Goal: Find specific page/section: Find specific page/section

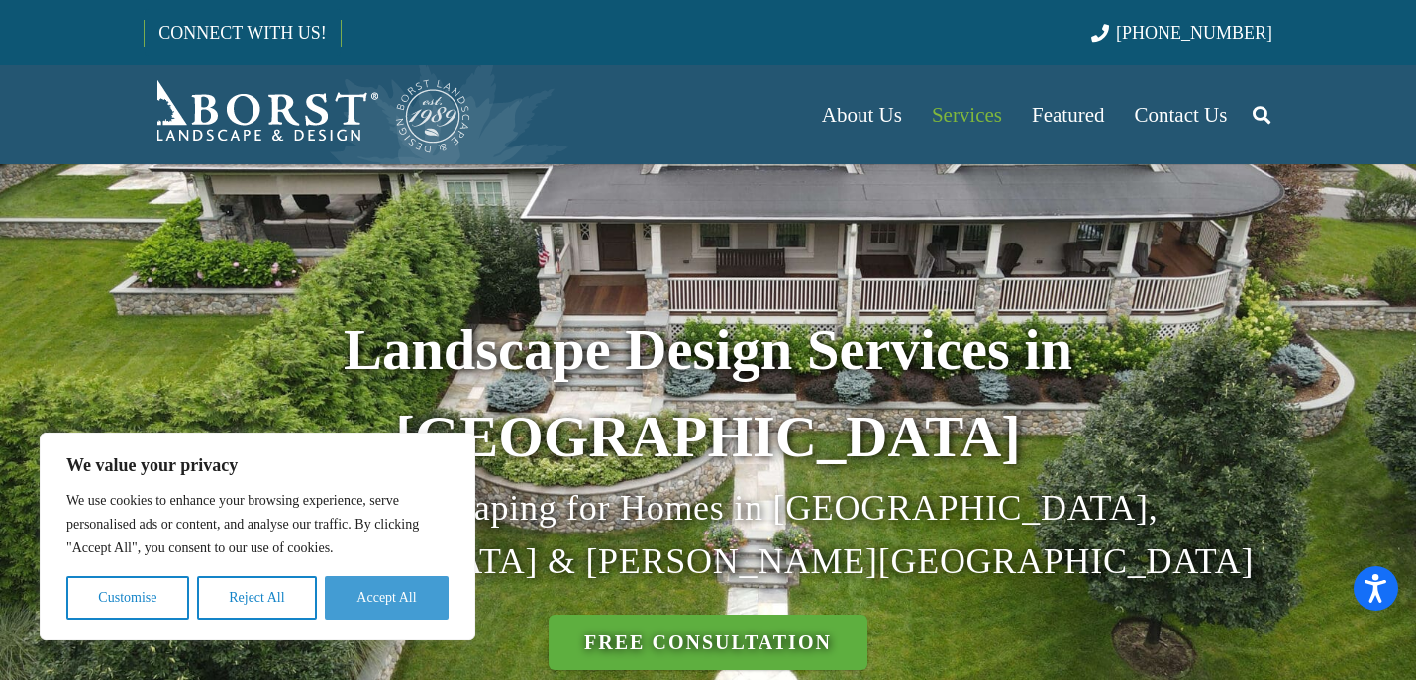
click at [400, 599] on button "Accept All" at bounding box center [387, 598] width 124 height 44
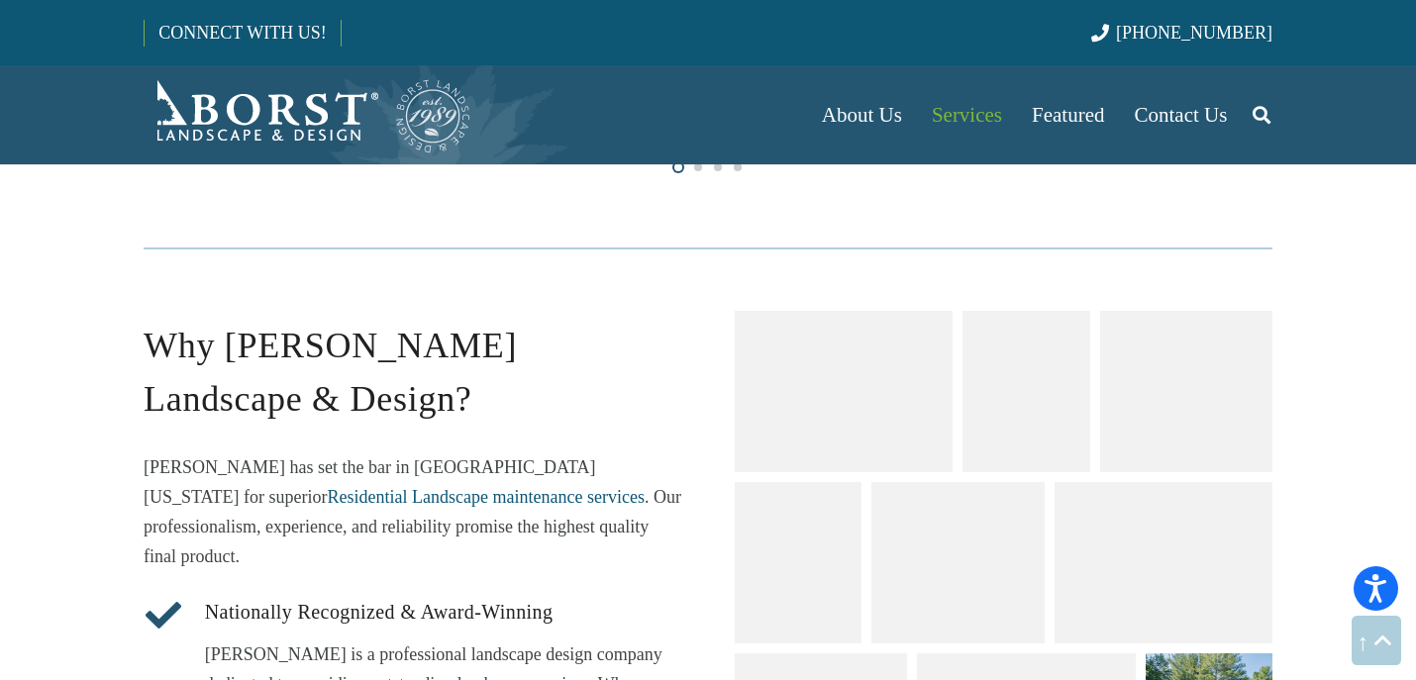
scroll to position [2194, 0]
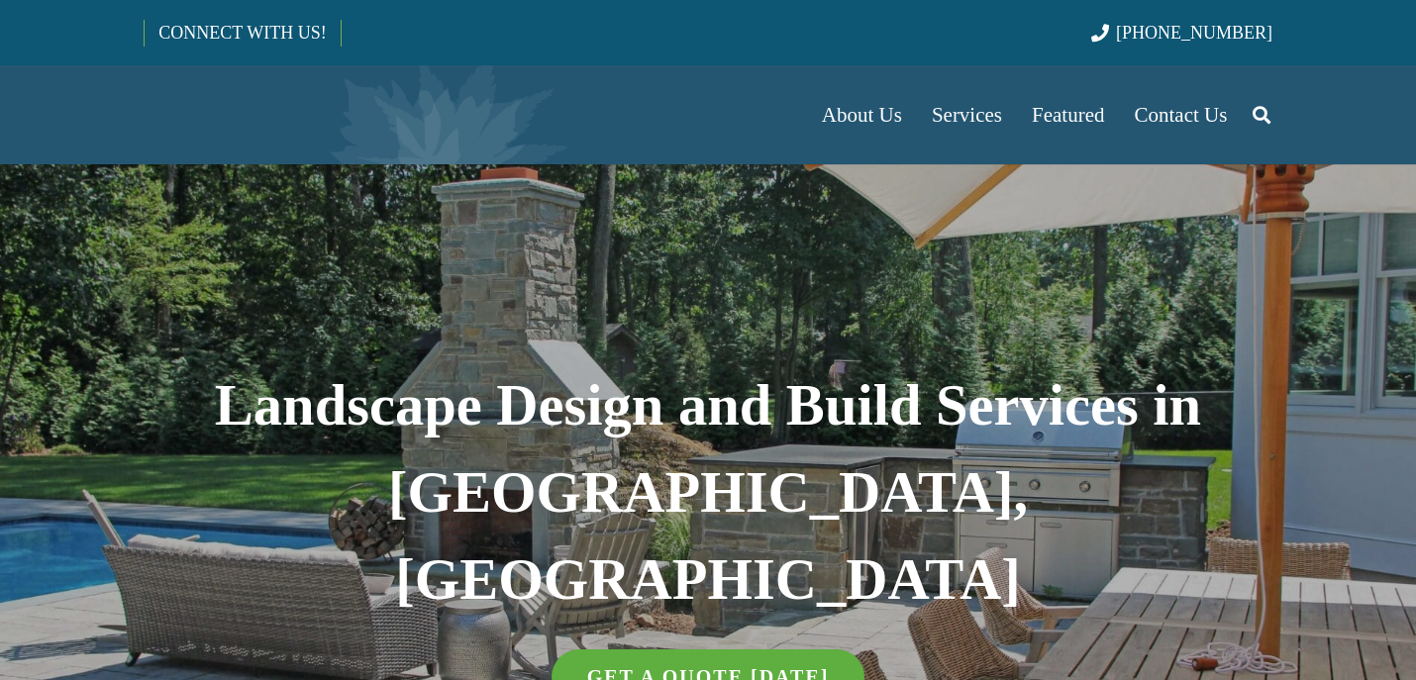
select select "******"
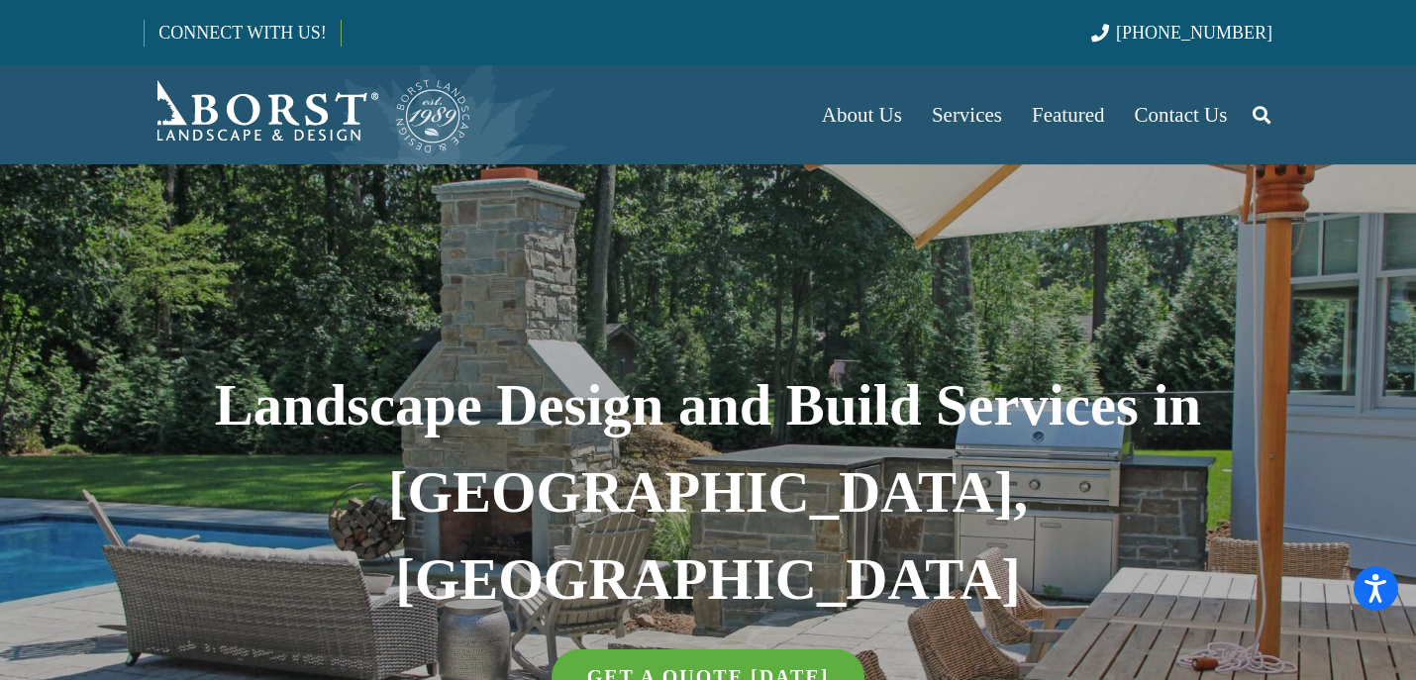
scroll to position [115, 0]
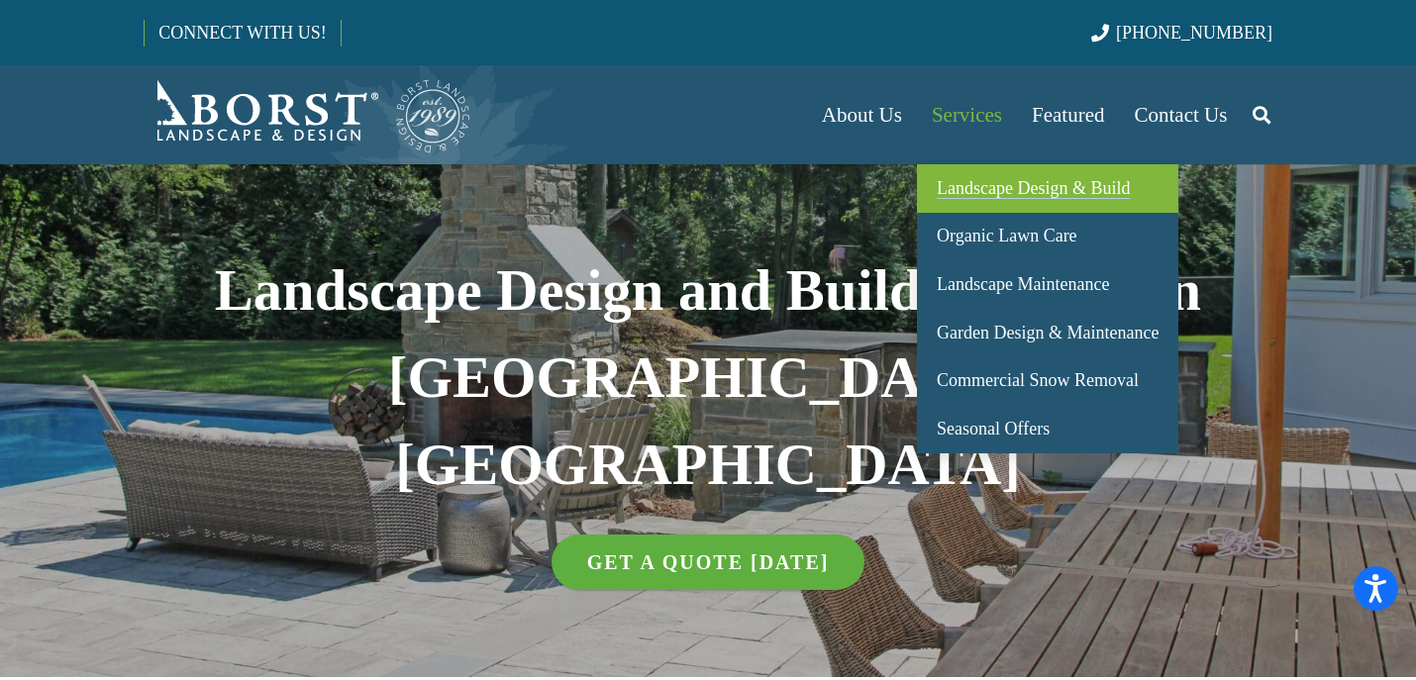
click at [986, 189] on span "Landscape Design & Build" at bounding box center [1033, 188] width 193 height 20
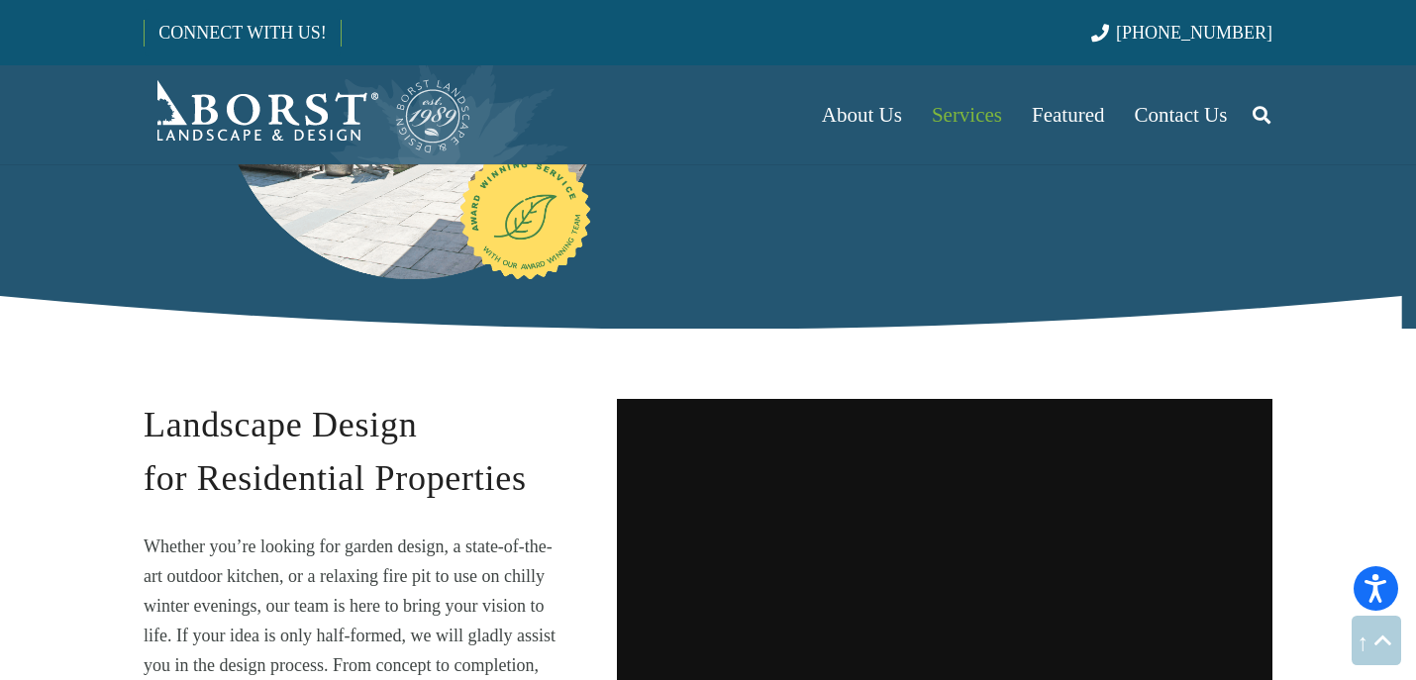
scroll to position [605, 0]
